Goal: Information Seeking & Learning: Learn about a topic

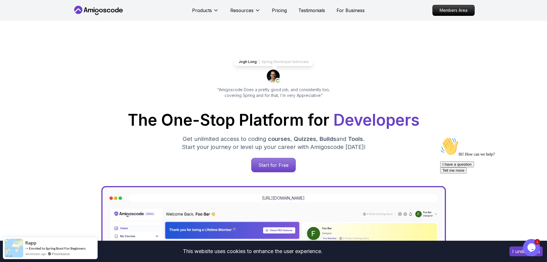
click at [103, 9] on icon at bounding box center [99, 10] width 52 height 9
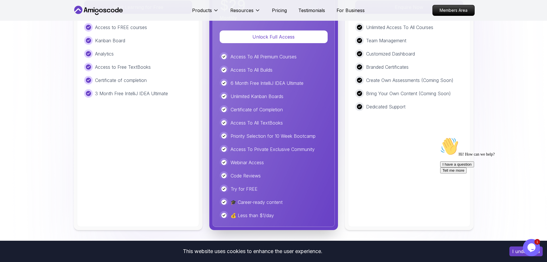
scroll to position [1321, 0]
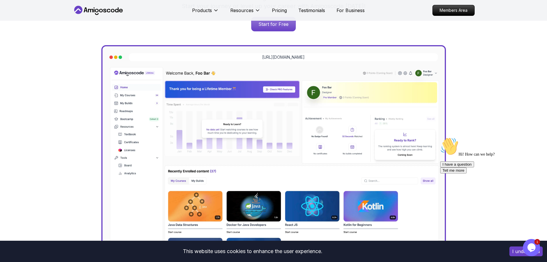
scroll to position [0, 0]
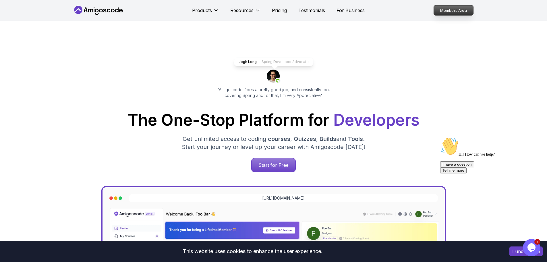
click at [462, 9] on p "Members Area" at bounding box center [454, 10] width 40 height 10
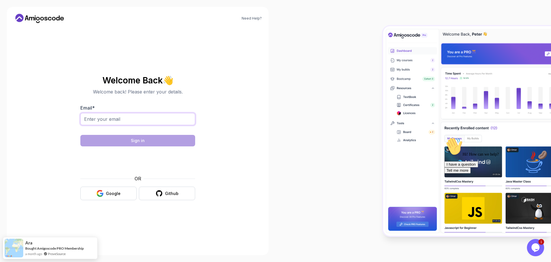
click at [138, 123] on input "Email *" at bounding box center [137, 119] width 115 height 12
type input "idobrinov@gmail.com"
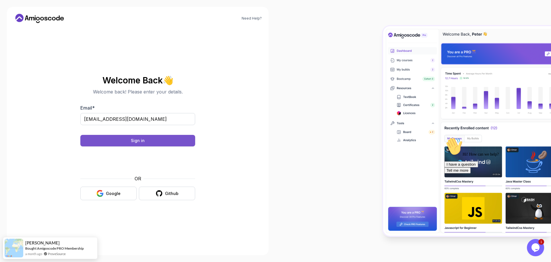
click at [130, 141] on button "Sign in" at bounding box center [137, 140] width 115 height 11
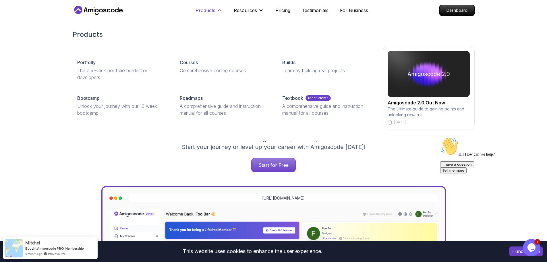
click at [217, 10] on icon at bounding box center [220, 10] width 6 height 6
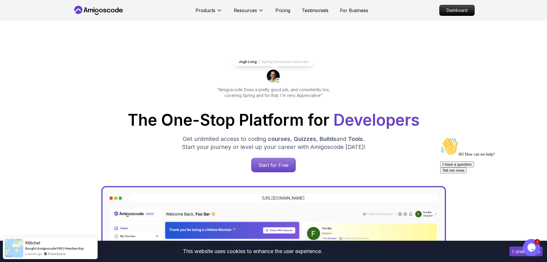
click at [105, 7] on icon at bounding box center [99, 10] width 52 height 9
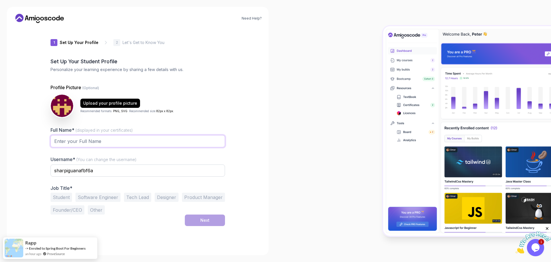
click at [80, 139] on input "Full Name* (displayed in your certificates)" at bounding box center [138, 141] width 175 height 12
click at [380, 55] on div at bounding box center [414, 131] width 276 height 262
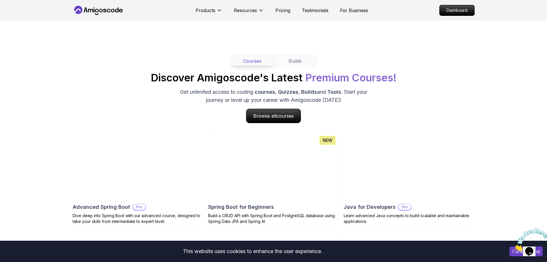
scroll to position [546, 0]
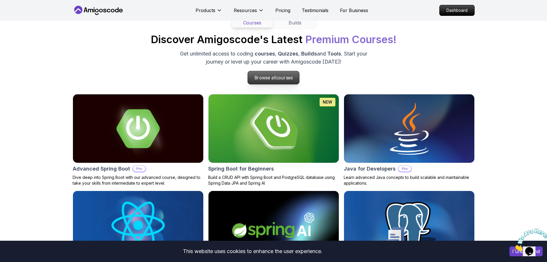
click at [288, 75] on span "courses" at bounding box center [284, 77] width 17 height 5
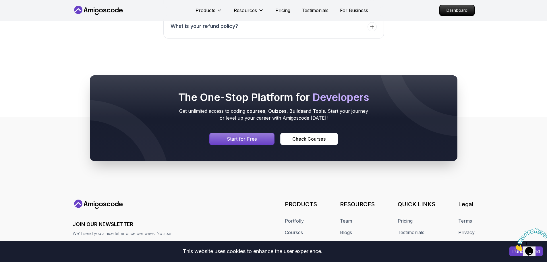
scroll to position [2596, 0]
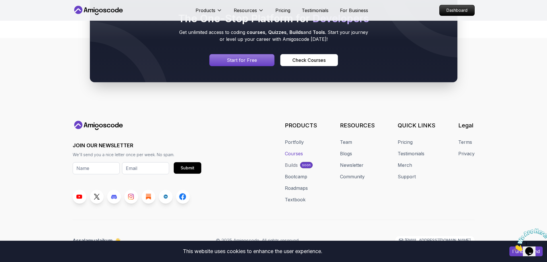
click at [300, 150] on link "Courses" at bounding box center [294, 153] width 18 height 7
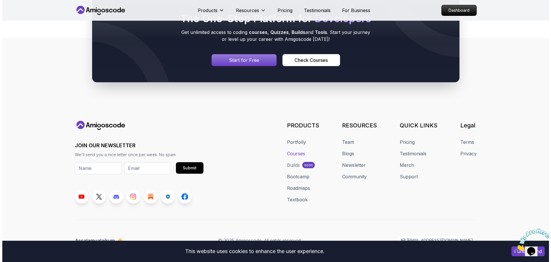
scroll to position [0, 0]
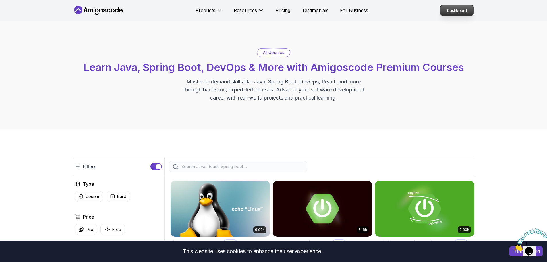
click at [474, 8] on div "Dashboard" at bounding box center [456, 10] width 35 height 11
click at [465, 13] on p "Dashboard" at bounding box center [457, 10] width 33 height 10
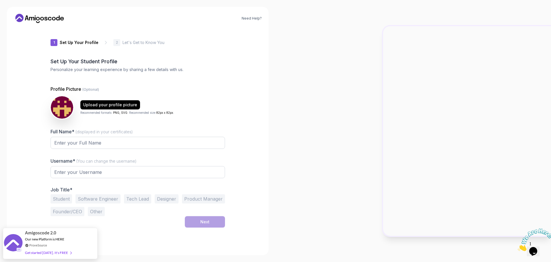
type input "briskbeetle243b9"
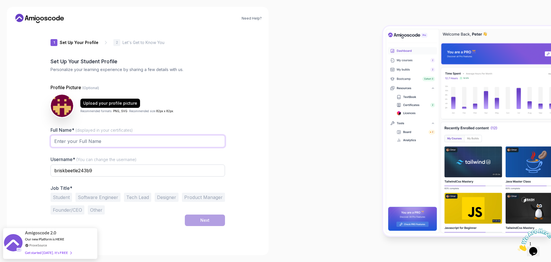
click at [120, 142] on input "Full Name* (displayed in your certificates)" at bounding box center [138, 141] width 175 height 12
type input "Ivaylo Dobrinov"
drag, startPoint x: 104, startPoint y: 169, endPoint x: 15, endPoint y: 165, distance: 89.4
click at [15, 165] on div "Need Help? 1 Set Up Your Profile 1 Set Up Your Profile 2 Let's Get to Know You …" at bounding box center [138, 131] width 262 height 248
type input "IDobrinov"
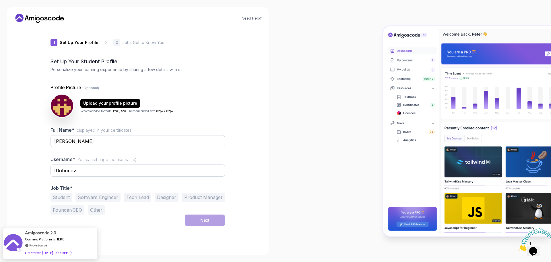
click at [81, 197] on button "Software Engineer" at bounding box center [98, 196] width 45 height 9
click at [205, 218] on div "Next" at bounding box center [204, 220] width 9 height 6
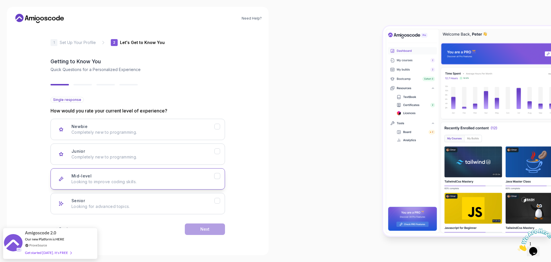
click at [167, 177] on div "Mid-level Looking to improve coding skills." at bounding box center [143, 178] width 143 height 11
drag, startPoint x: 192, startPoint y: 227, endPoint x: 215, endPoint y: 82, distance: 147.2
click at [192, 226] on button "Next" at bounding box center [205, 228] width 40 height 11
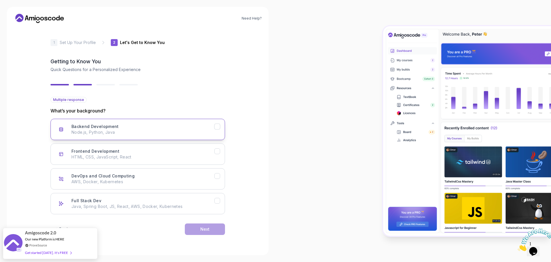
click at [158, 132] on p "Node.js, Python, Java" at bounding box center [143, 132] width 143 height 6
click at [218, 232] on button "Next" at bounding box center [205, 228] width 40 height 11
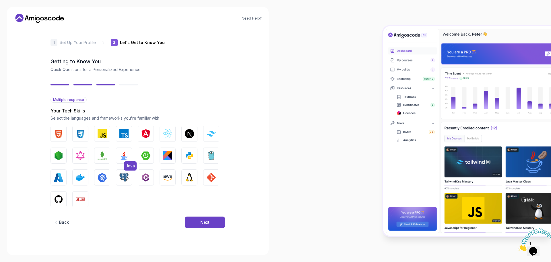
click at [129, 155] on button "Java" at bounding box center [124, 155] width 16 height 16
click at [145, 153] on img "button" at bounding box center [145, 155] width 9 height 9
click at [167, 152] on img "button" at bounding box center [167, 155] width 9 height 9
drag, startPoint x: 188, startPoint y: 155, endPoint x: 199, endPoint y: 154, distance: 10.6
click at [189, 155] on img "button" at bounding box center [189, 155] width 9 height 9
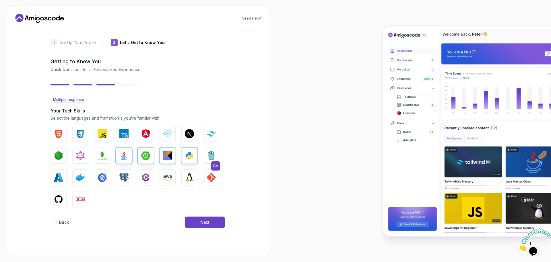
click at [213, 152] on img "button" at bounding box center [211, 155] width 9 height 9
click at [188, 176] on img "button" at bounding box center [189, 177] width 9 height 9
click at [124, 177] on img "button" at bounding box center [123, 177] width 9 height 9
click at [105, 177] on img "button" at bounding box center [102, 177] width 9 height 9
click at [80, 179] on img "button" at bounding box center [80, 177] width 9 height 9
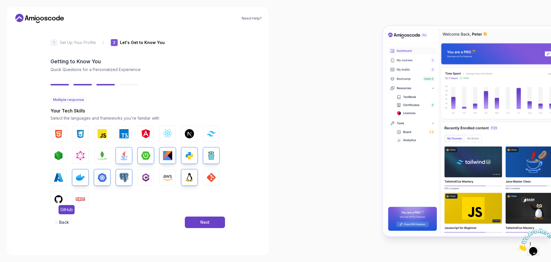
click at [58, 200] on img "button" at bounding box center [58, 198] width 9 height 9
click at [210, 177] on img "button" at bounding box center [211, 177] width 9 height 9
click at [206, 220] on div "Next" at bounding box center [204, 222] width 9 height 6
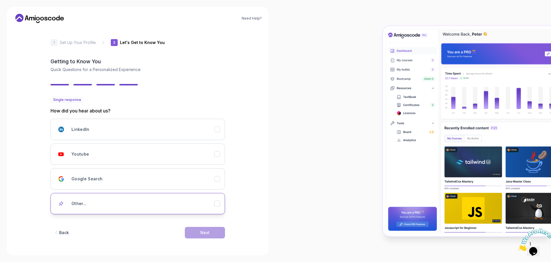
click at [100, 202] on div "Other..." at bounding box center [143, 203] width 143 height 11
click at [143, 220] on input "text" at bounding box center [138, 223] width 175 height 12
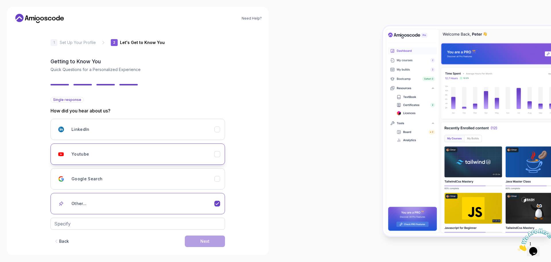
click at [176, 149] on div "Youtube" at bounding box center [143, 153] width 143 height 11
click at [214, 231] on button "Next" at bounding box center [205, 232] width 40 height 11
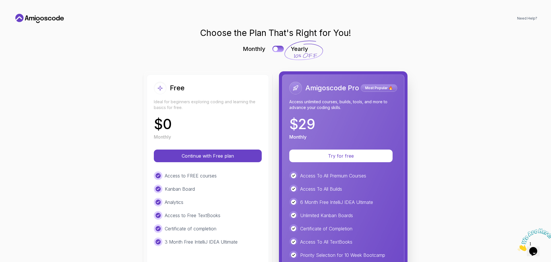
scroll to position [96, 0]
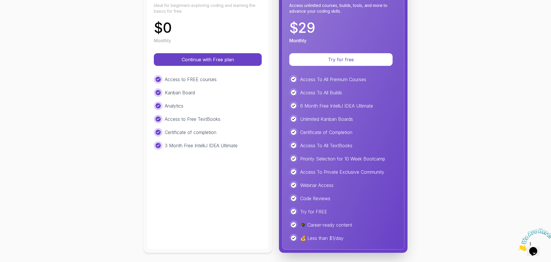
click at [194, 84] on div "Access to FREE courses Kanban Board Analytics Access to Free TextBooks Certific…" at bounding box center [208, 112] width 108 height 75
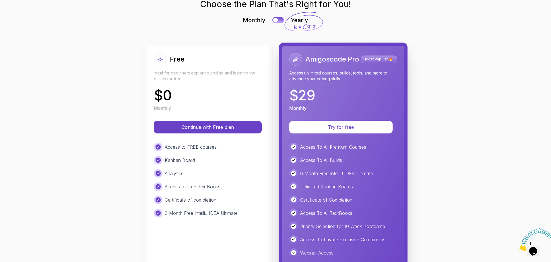
scroll to position [0, 0]
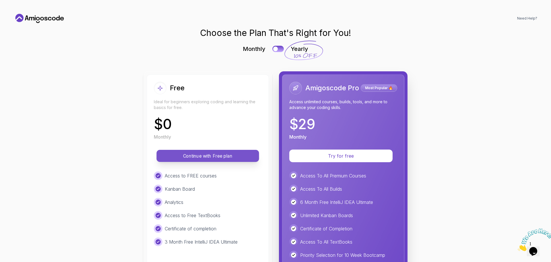
click at [208, 157] on p "Continue with Free plan" at bounding box center [208, 156] width 90 height 7
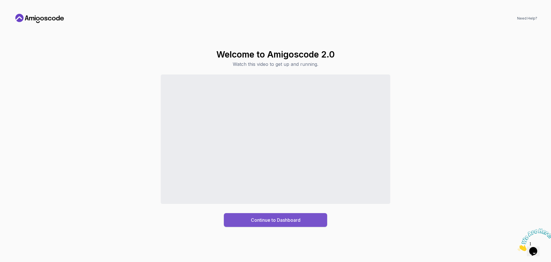
click at [291, 221] on div "Continue to Dashboard" at bounding box center [276, 219] width 50 height 7
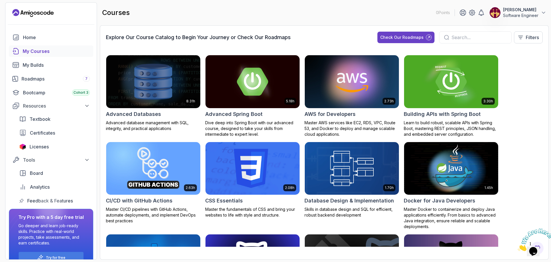
click at [32, 48] on div "My Courses" at bounding box center [56, 51] width 67 height 7
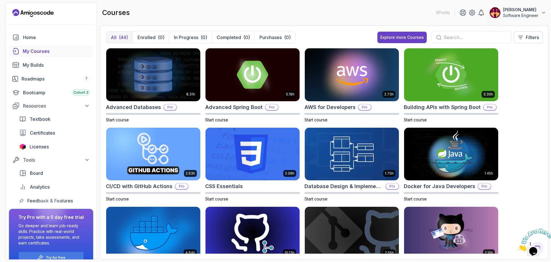
click at [40, 50] on div "My Courses" at bounding box center [56, 51] width 67 height 7
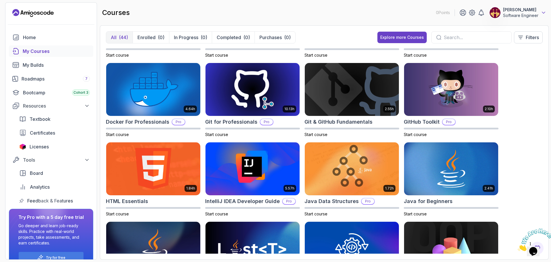
click at [545, 12] on icon at bounding box center [544, 13] width 6 height 6
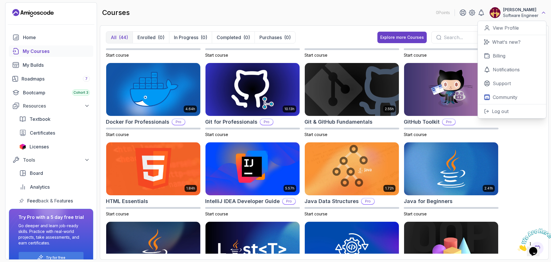
click at [545, 12] on icon at bounding box center [544, 13] width 6 height 6
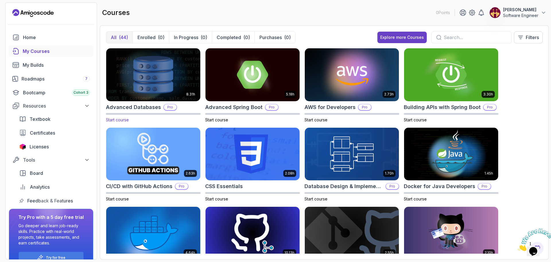
click at [161, 75] on img at bounding box center [153, 74] width 99 height 55
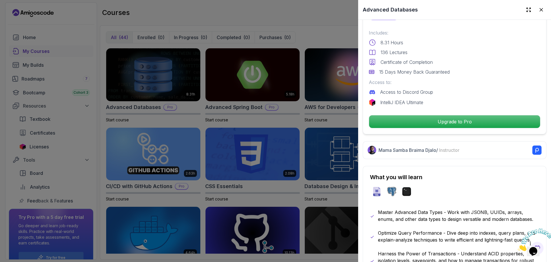
scroll to position [144, 0]
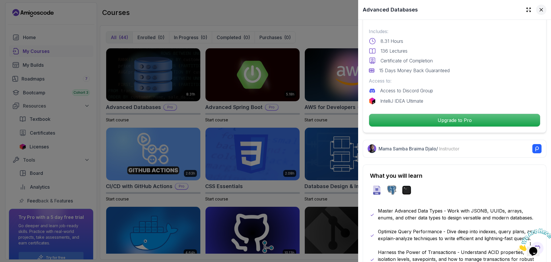
click at [539, 11] on icon at bounding box center [542, 10] width 6 height 6
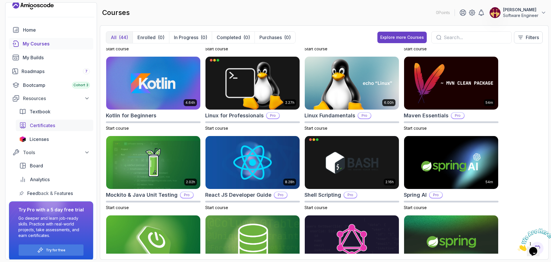
scroll to position [12, 0]
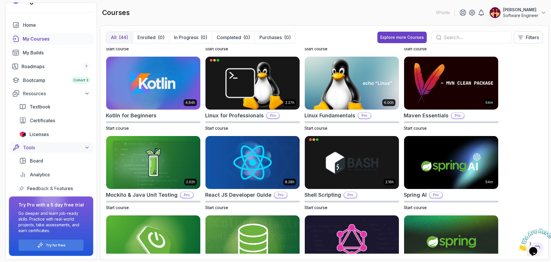
click at [87, 149] on icon at bounding box center [87, 147] width 6 height 6
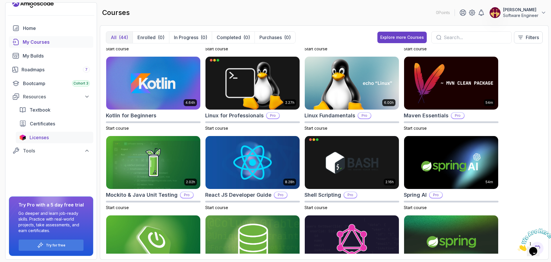
scroll to position [0, 0]
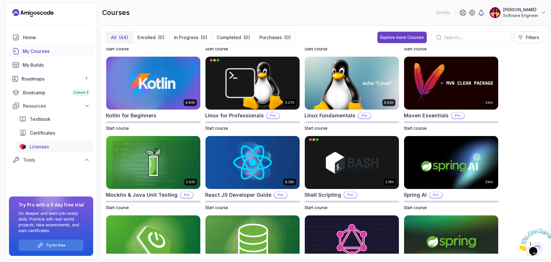
click at [87, 148] on div "Licenses" at bounding box center [60, 146] width 60 height 7
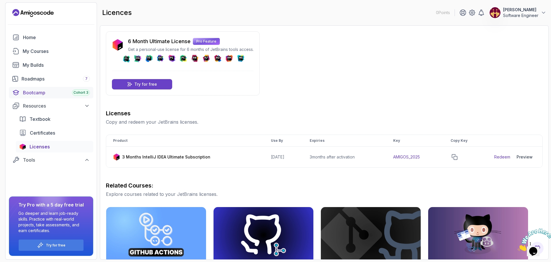
click at [53, 94] on div "Bootcamp Cohort 3" at bounding box center [56, 92] width 67 height 7
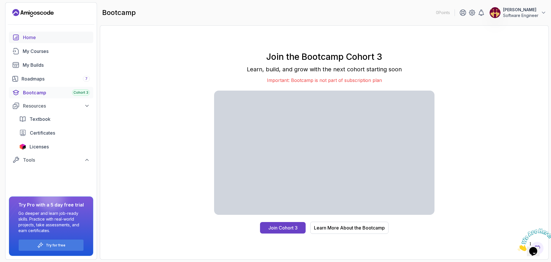
click at [35, 35] on div "Home" at bounding box center [56, 37] width 67 height 7
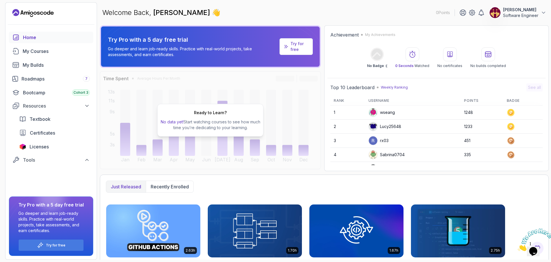
click at [36, 16] on icon "Landing page" at bounding box center [32, 12] width 41 height 9
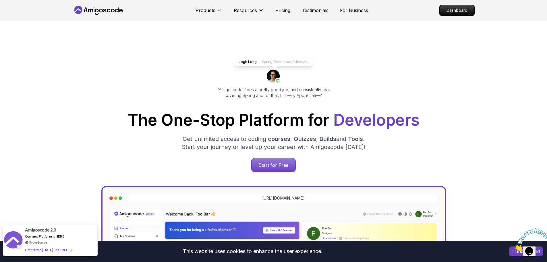
click at [71, 250] on div "Amigoscode 2.0 Our new Platform is HERE ProveSource Get started today. It's FREE" at bounding box center [48, 240] width 49 height 31
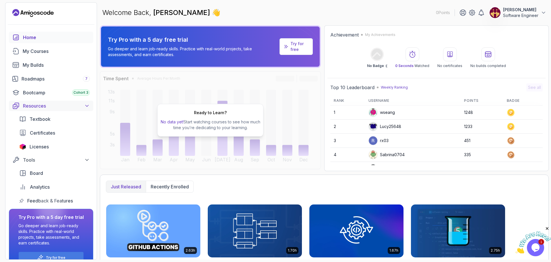
click at [88, 106] on icon at bounding box center [87, 106] width 6 height 6
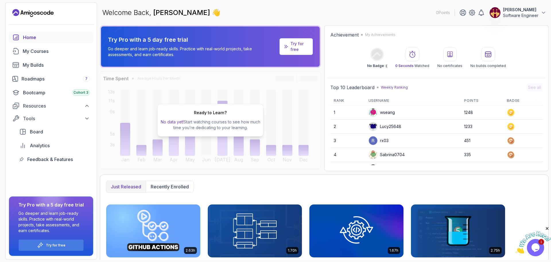
click at [45, 13] on icon "Landing page" at bounding box center [32, 12] width 41 height 9
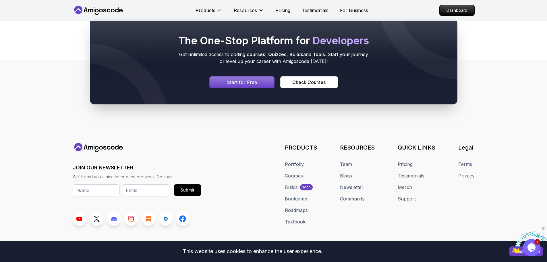
scroll to position [3105, 0]
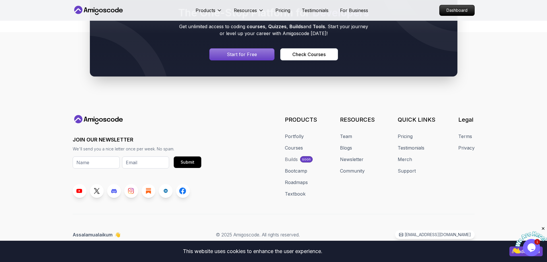
click at [496, 171] on footer "JOIN OUR NEWSLETTER We'll send you a nice letter once per week. No spam. Submit…" at bounding box center [273, 146] width 547 height 229
click at [528, 92] on div "The One-Stop Platform for Developers Get unlimited access to coding courses , Q…" at bounding box center [273, 33] width 547 height 141
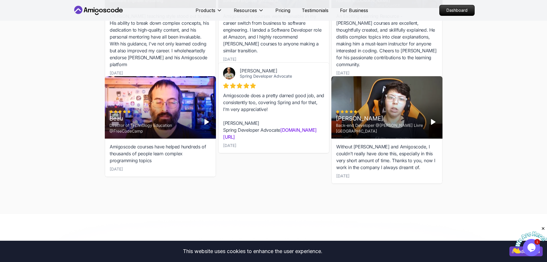
scroll to position [0, 0]
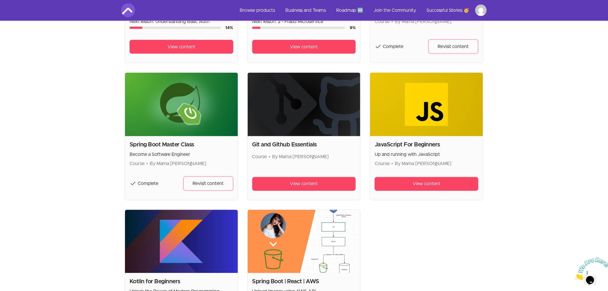
scroll to position [447, 0]
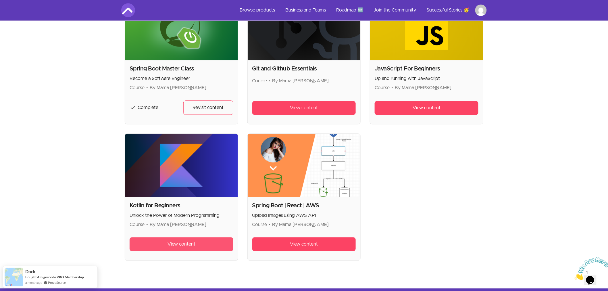
click at [199, 246] on link "View content" at bounding box center [182, 244] width 104 height 14
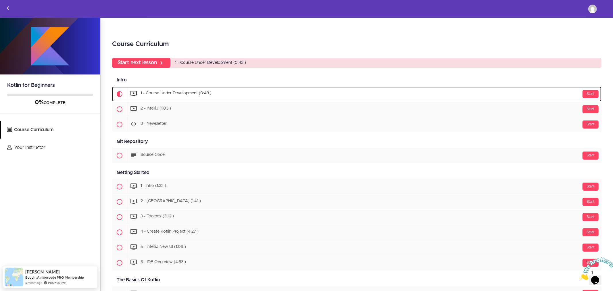
click at [154, 92] on span "1 - Course Under Development (0:43 )" at bounding box center [175, 93] width 71 height 4
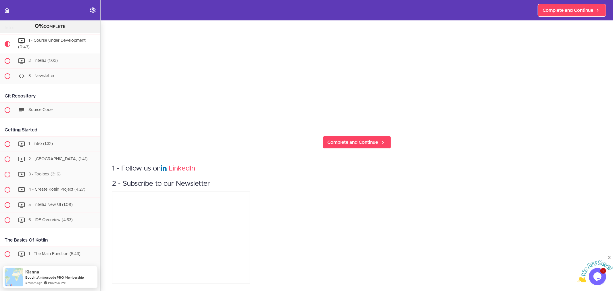
scroll to position [197, 0]
click at [358, 140] on span "Complete and Continue" at bounding box center [352, 142] width 51 height 7
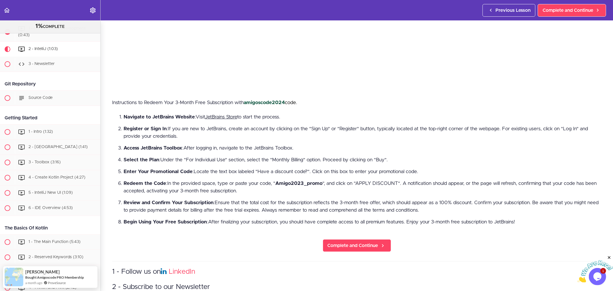
scroll to position [319, 0]
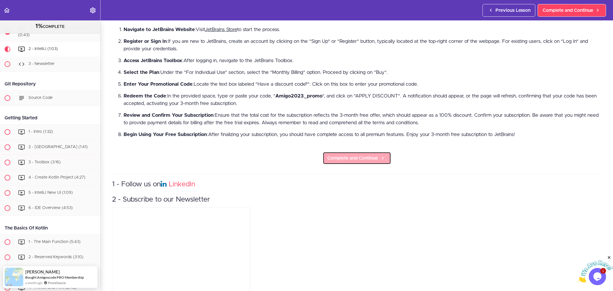
click at [363, 155] on span "Complete and Continue" at bounding box center [352, 158] width 51 height 7
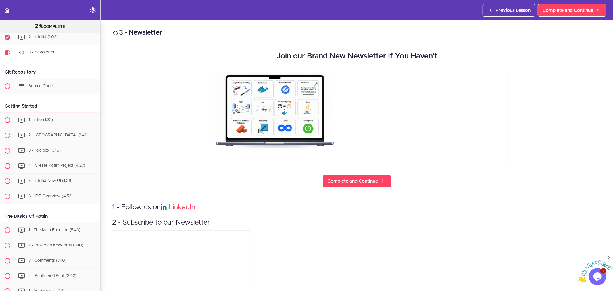
scroll to position [65, 0]
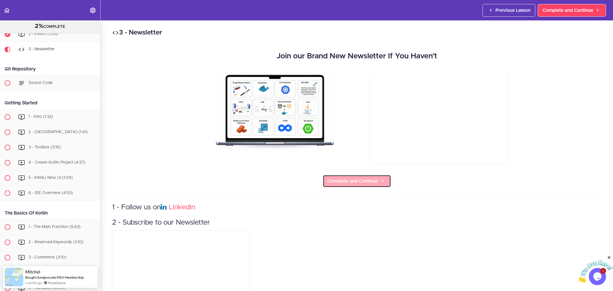
click at [373, 183] on span "Complete and Continue" at bounding box center [352, 180] width 51 height 7
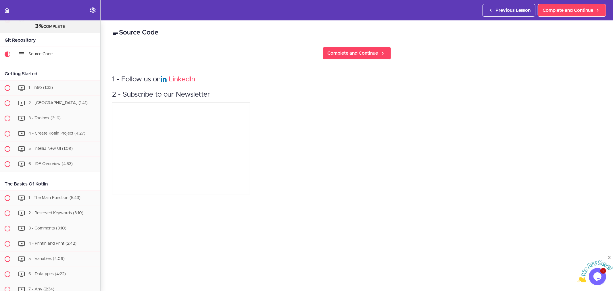
scroll to position [99, 0]
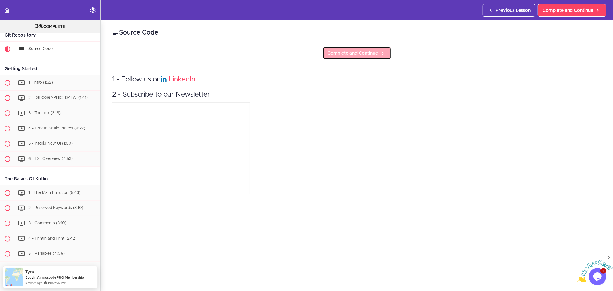
click at [372, 53] on span "Complete and Continue" at bounding box center [352, 53] width 51 height 7
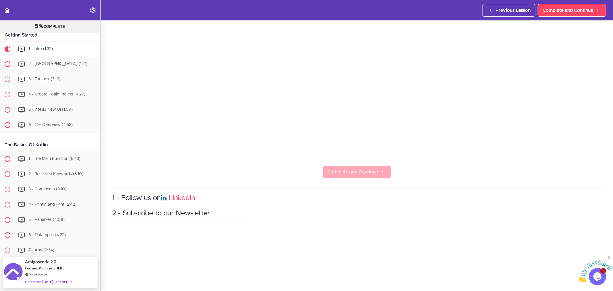
scroll to position [197, 0]
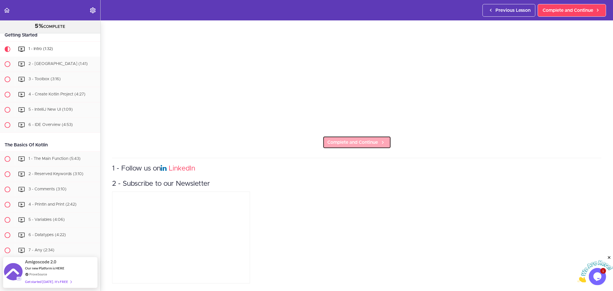
click at [357, 139] on span "Complete and Continue" at bounding box center [352, 142] width 51 height 7
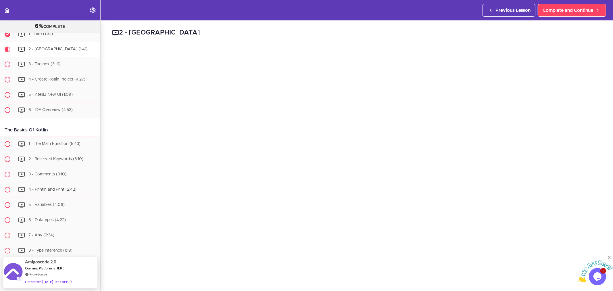
scroll to position [64, 0]
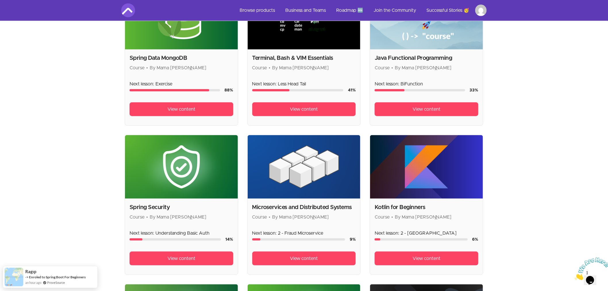
click at [432, 176] on img at bounding box center [426, 166] width 113 height 63
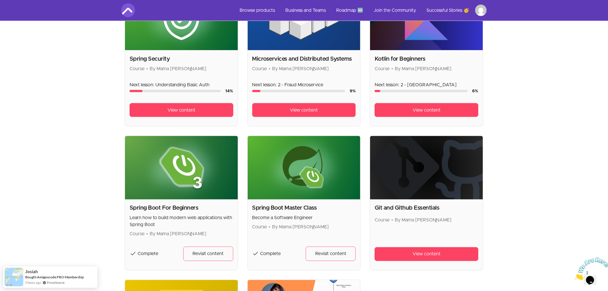
scroll to position [159, 0]
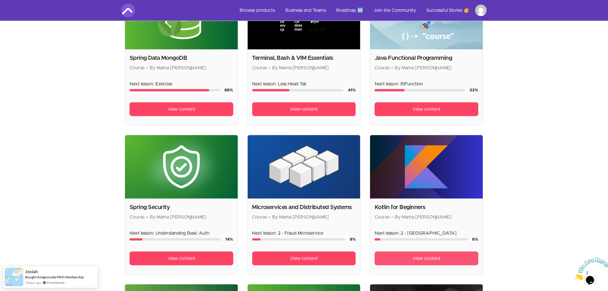
click at [417, 258] on span "View content" at bounding box center [426, 258] width 28 height 7
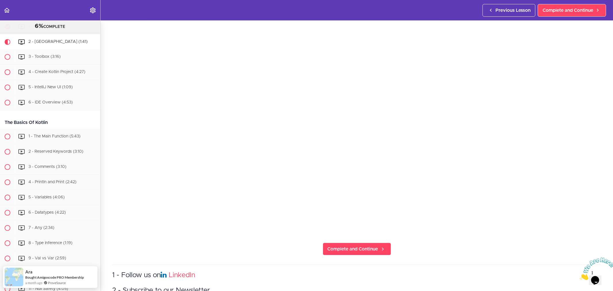
scroll to position [159, 0]
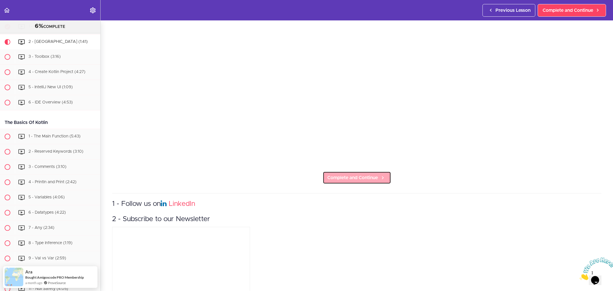
click at [361, 174] on span "Complete and Continue" at bounding box center [352, 177] width 51 height 7
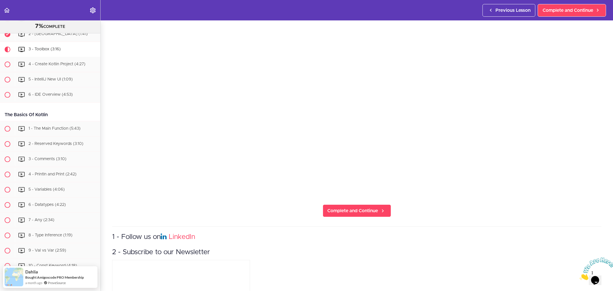
scroll to position [128, 0]
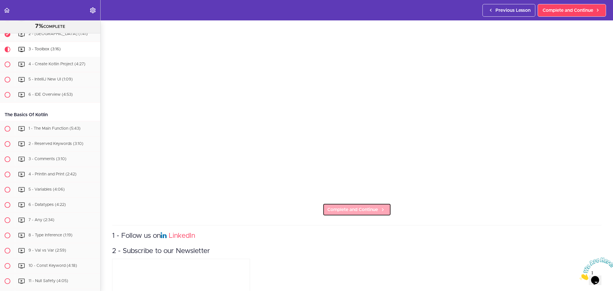
click at [364, 208] on span "Complete and Continue" at bounding box center [352, 209] width 51 height 7
